Goal: Information Seeking & Learning: Check status

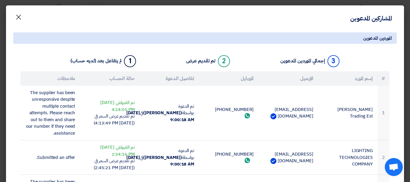
click at [22, 15] on span "×" at bounding box center [18, 17] width 7 height 18
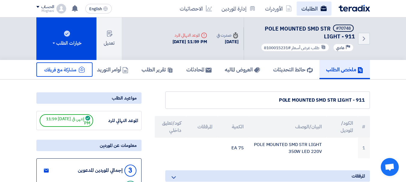
click at [307, 11] on link "الطلبات" at bounding box center [314, 9] width 35 height 14
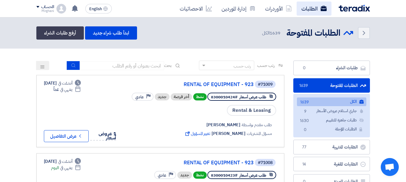
click at [316, 9] on link "الطلبات" at bounding box center [314, 9] width 35 height 14
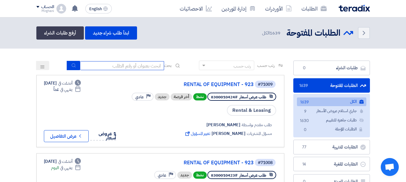
click at [151, 66] on input at bounding box center [122, 65] width 84 height 9
type input "70924"
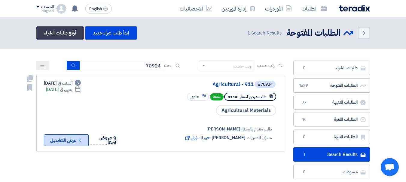
click at [72, 138] on button "Check details عرض التفاصيل" at bounding box center [66, 141] width 45 height 12
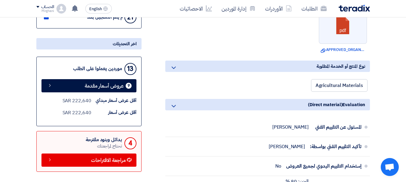
scroll to position [210, 0]
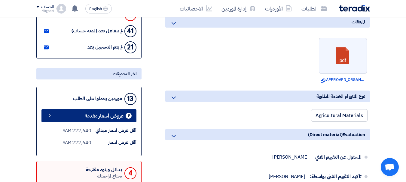
click at [66, 116] on link "9 عروض أسعار مقدمة" at bounding box center [88, 115] width 95 height 13
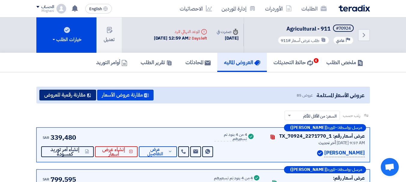
click at [71, 96] on button "مقارنة رقمية للعروض" at bounding box center [67, 95] width 57 height 11
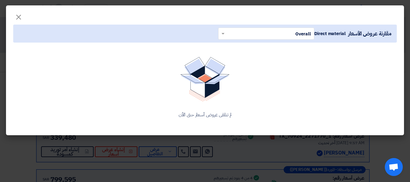
click at [235, 31] on input "text" at bounding box center [270, 34] width 84 height 10
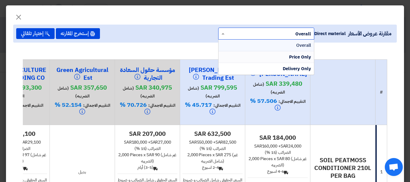
click at [274, 56] on div "Price Only" at bounding box center [267, 57] width 96 height 12
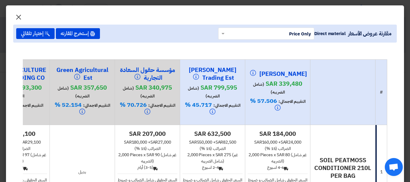
click at [22, 15] on span "×" at bounding box center [18, 17] width 7 height 18
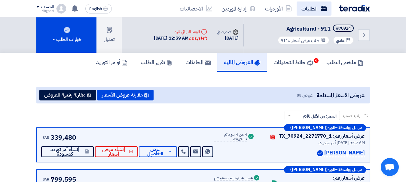
click at [307, 9] on link "الطلبات" at bounding box center [314, 9] width 35 height 14
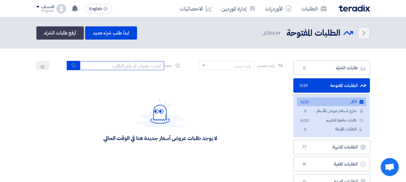
click at [141, 63] on input at bounding box center [122, 65] width 84 height 9
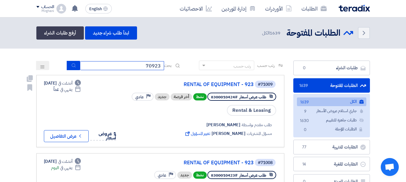
type input "70923"
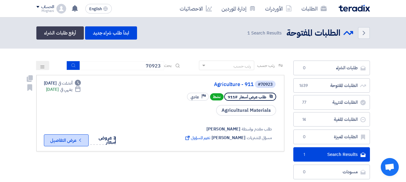
click at [67, 137] on button "Check details عرض التفاصيل" at bounding box center [66, 141] width 45 height 12
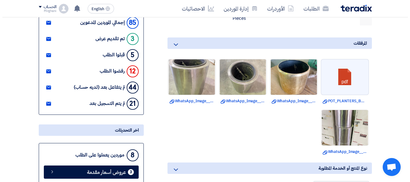
scroll to position [150, 0]
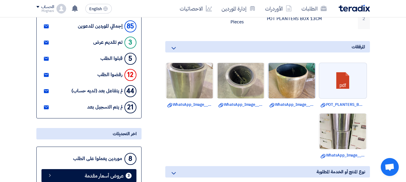
click at [294, 77] on img at bounding box center [291, 80] width 47 height 63
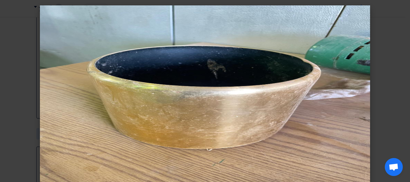
click at [206, 97] on img at bounding box center [205, 96] width 331 height 182
click at [200, 99] on img at bounding box center [205, 96] width 331 height 182
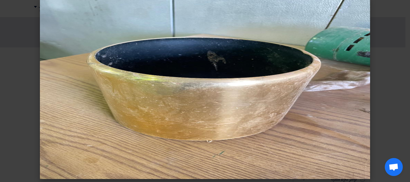
scroll to position [11, 0]
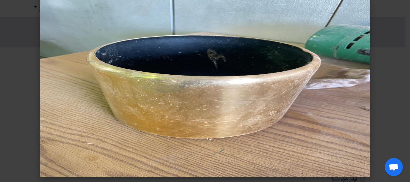
click at [215, 81] on img at bounding box center [205, 86] width 331 height 182
click at [216, 80] on img at bounding box center [205, 86] width 331 height 182
drag, startPoint x: 214, startPoint y: 79, endPoint x: 139, endPoint y: 35, distance: 86.7
click at [139, 35] on img at bounding box center [205, 86] width 331 height 182
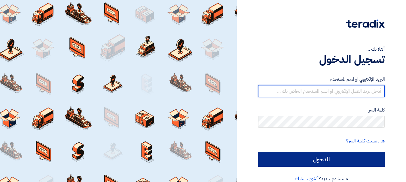
type input "[EMAIL_ADDRESS][DOMAIN_NAME]"
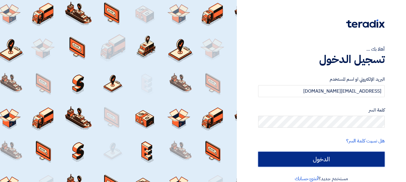
click at [321, 157] on input "الدخول" at bounding box center [321, 159] width 127 height 15
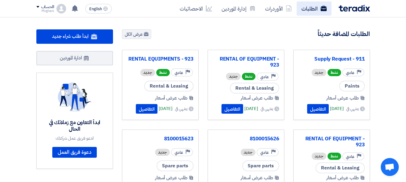
click at [310, 12] on link "الطلبات" at bounding box center [314, 9] width 35 height 14
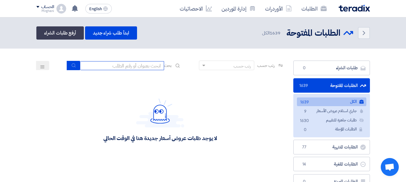
click at [142, 65] on input at bounding box center [122, 65] width 84 height 9
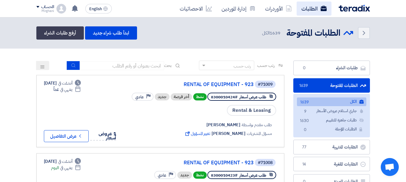
click at [311, 4] on link "الطلبات" at bounding box center [314, 9] width 35 height 14
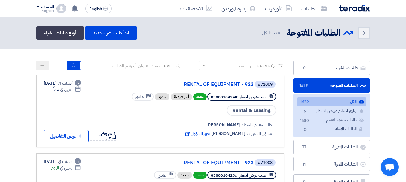
click at [143, 68] on input at bounding box center [122, 65] width 84 height 9
click at [157, 64] on input "70924" at bounding box center [122, 65] width 84 height 9
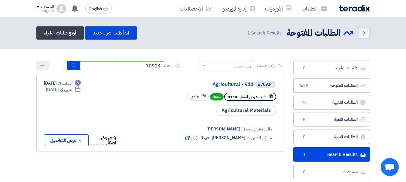
click at [149, 66] on input "70924" at bounding box center [122, 65] width 84 height 9
drag, startPoint x: 145, startPoint y: 66, endPoint x: 161, endPoint y: 63, distance: 15.5
click at [161, 63] on input "70924" at bounding box center [122, 65] width 84 height 9
click at [157, 65] on input "70924" at bounding box center [122, 65] width 84 height 9
drag, startPoint x: 157, startPoint y: 65, endPoint x: 160, endPoint y: 65, distance: 3.7
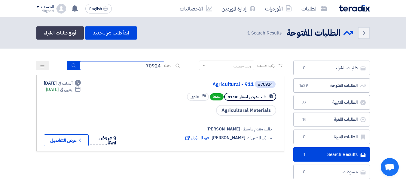
click at [160, 65] on input "70924" at bounding box center [122, 65] width 84 height 9
type input "70923"
click at [143, 64] on input "70923" at bounding box center [122, 65] width 84 height 9
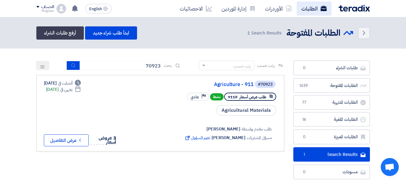
click at [310, 4] on link "الطلبات" at bounding box center [314, 9] width 35 height 14
click at [307, 7] on link "الطلبات" at bounding box center [314, 9] width 35 height 14
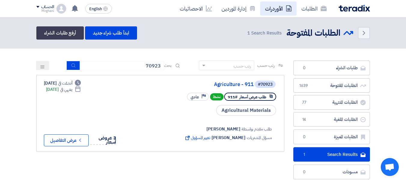
click at [278, 8] on link "الأوردرات" at bounding box center [278, 9] width 36 height 14
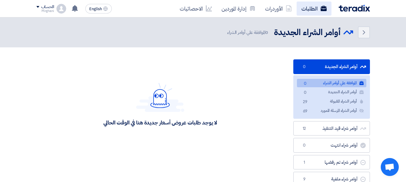
click at [312, 7] on link "الطلبات" at bounding box center [314, 9] width 35 height 14
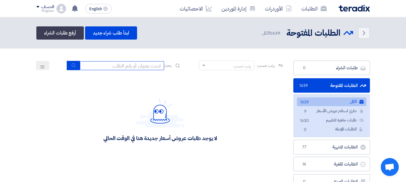
click at [148, 68] on input at bounding box center [122, 65] width 84 height 9
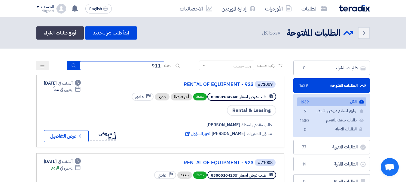
type input "911"
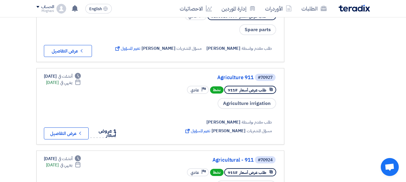
scroll to position [571, 0]
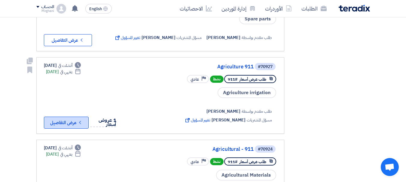
click at [63, 120] on button "Check details عرض التفاصيل" at bounding box center [66, 123] width 45 height 12
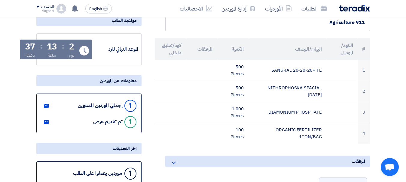
scroll to position [60, 0]
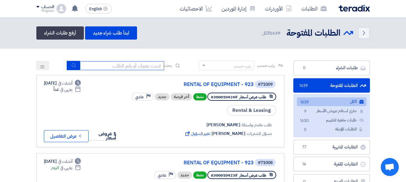
click at [118, 66] on input at bounding box center [122, 65] width 84 height 9
paste input "8100015061"
type input "8100015061"
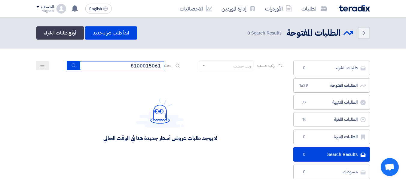
drag, startPoint x: 126, startPoint y: 67, endPoint x: 179, endPoint y: 71, distance: 53.0
click at [179, 71] on div "رتب حسب رتب حسب بحث 8100015061" at bounding box center [160, 68] width 248 height 14
click at [344, 8] on img at bounding box center [354, 8] width 31 height 7
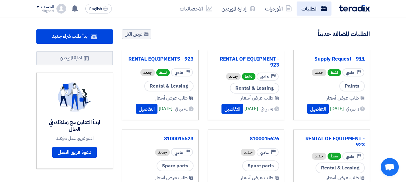
click at [302, 10] on link "الطلبات" at bounding box center [314, 9] width 35 height 14
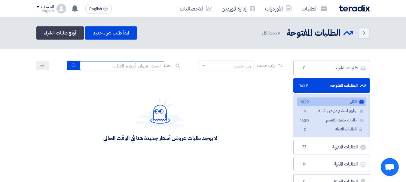
click at [149, 66] on input at bounding box center [122, 65] width 84 height 9
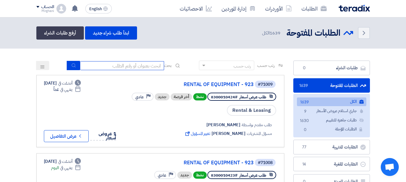
paste input "8100015061"
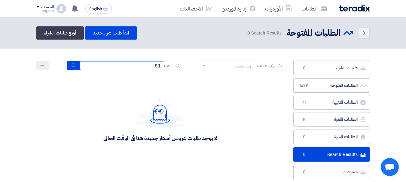
type input "8"
paste input "8100015061"
type input "8100015061"
drag, startPoint x: 124, startPoint y: 65, endPoint x: 196, endPoint y: 67, distance: 71.9
click at [196, 67] on div "رتب حسب رتب حسب بحث 8100015061" at bounding box center [160, 68] width 248 height 14
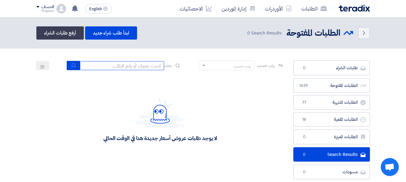
click at [151, 67] on input at bounding box center [122, 65] width 84 height 9
paste input "8100015061"
type input "8100015061"
